Goal: Information Seeking & Learning: Learn about a topic

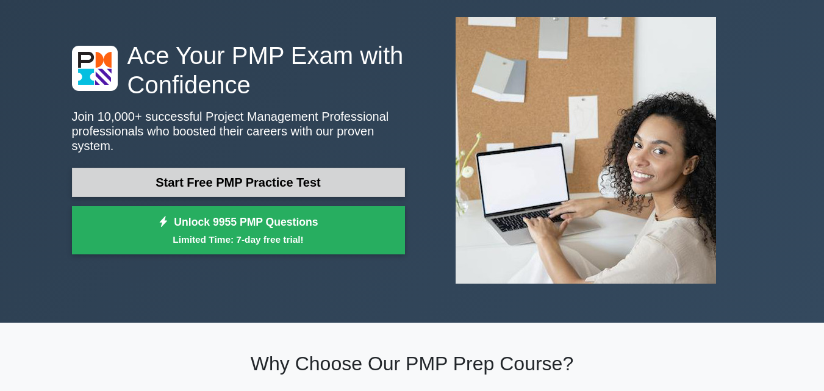
click at [278, 173] on link "Start Free PMP Practice Test" at bounding box center [238, 182] width 333 height 29
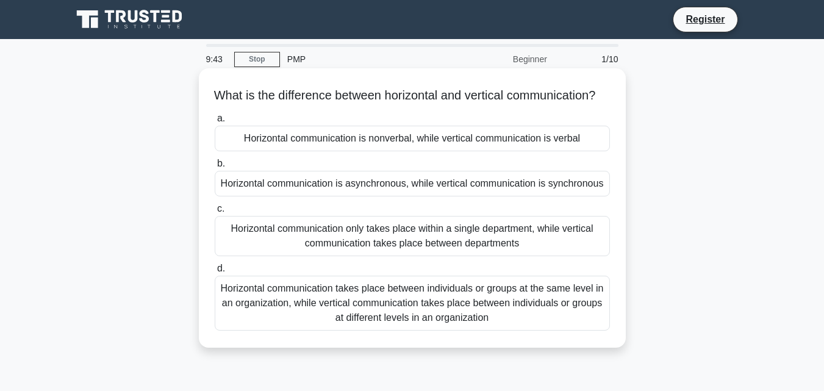
click at [378, 243] on div "Horizontal communication only takes place within a single department, while ver…" at bounding box center [412, 236] width 395 height 40
click at [215, 213] on input "c. Horizontal communication only takes place within a single department, while …" at bounding box center [215, 209] width 0 height 8
